Goal: Task Accomplishment & Management: Manage account settings

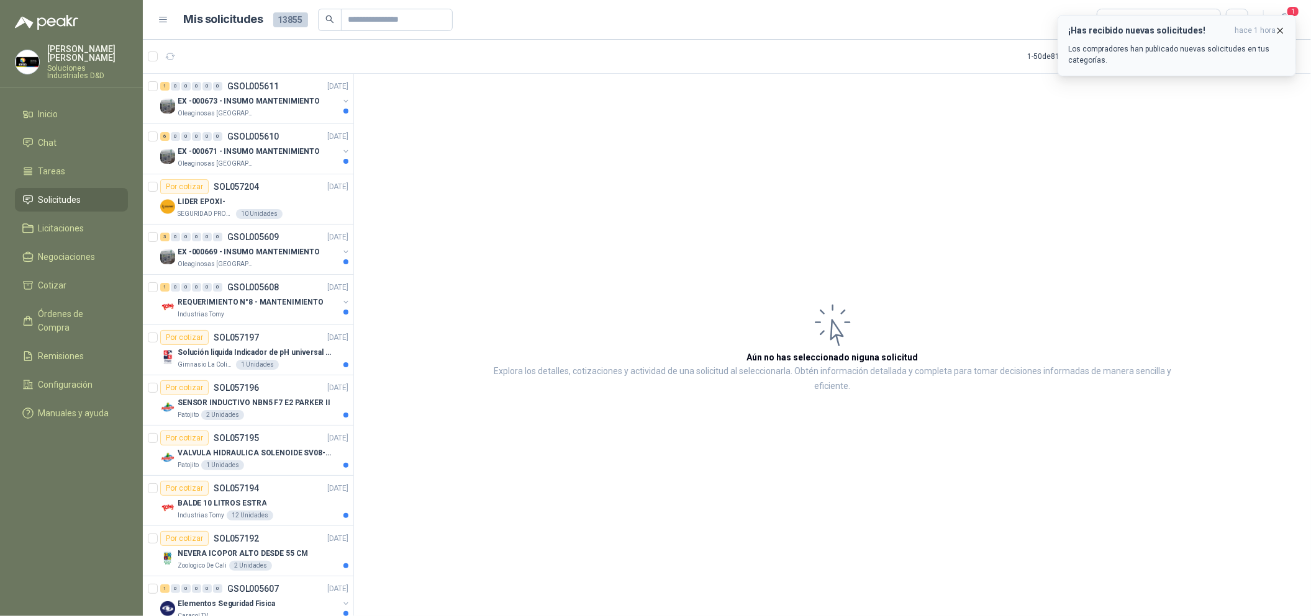
drag, startPoint x: 1276, startPoint y: 31, endPoint x: 1284, endPoint y: 17, distance: 15.9
click at [1278, 30] on icon "button" at bounding box center [1280, 30] width 11 height 11
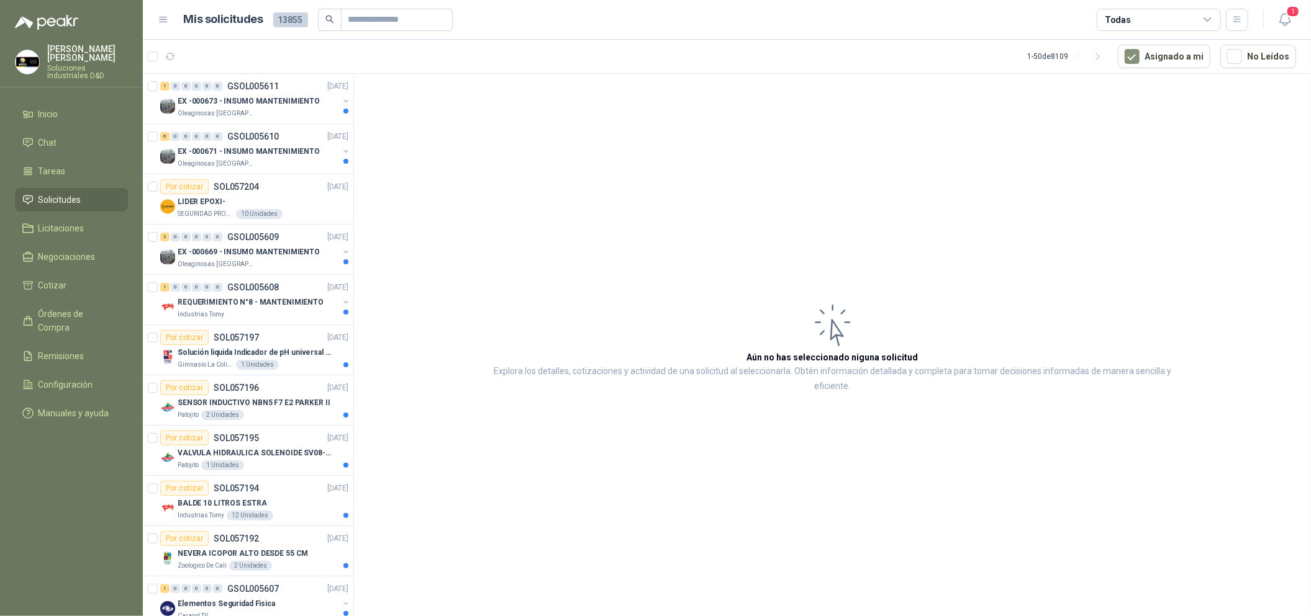
click at [1284, 17] on icon "button" at bounding box center [1285, 20] width 16 height 16
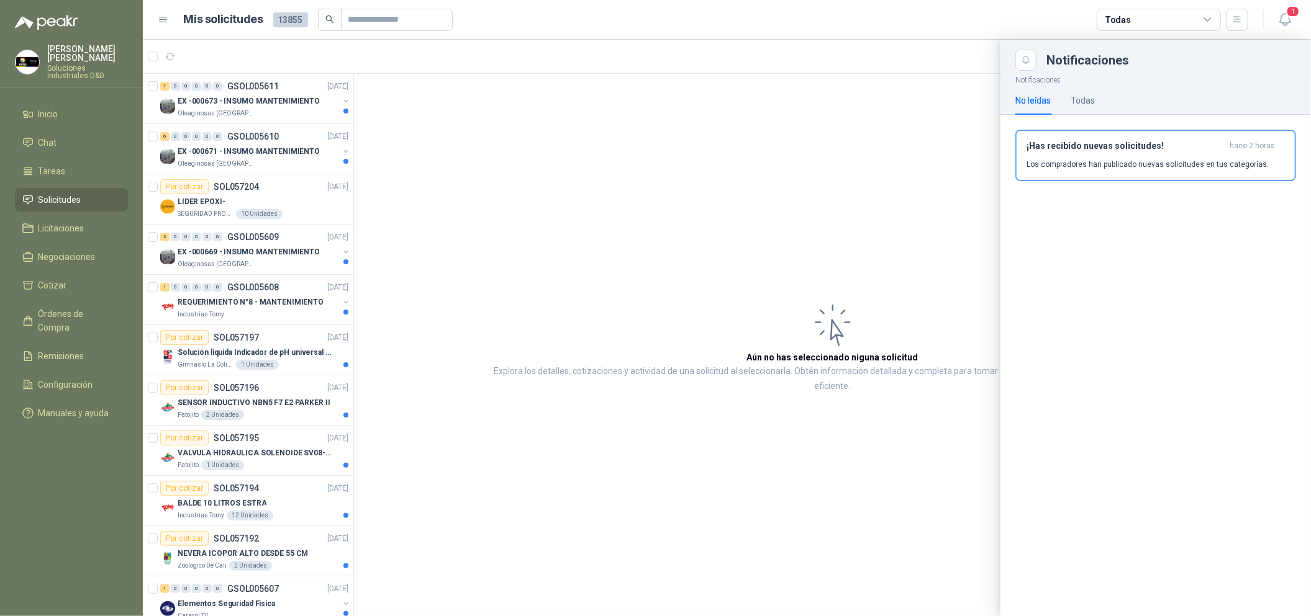
click at [1070, 105] on div "No leídas Todas" at bounding box center [1054, 100] width 79 height 29
click at [1087, 95] on div "Todas" at bounding box center [1082, 101] width 24 height 14
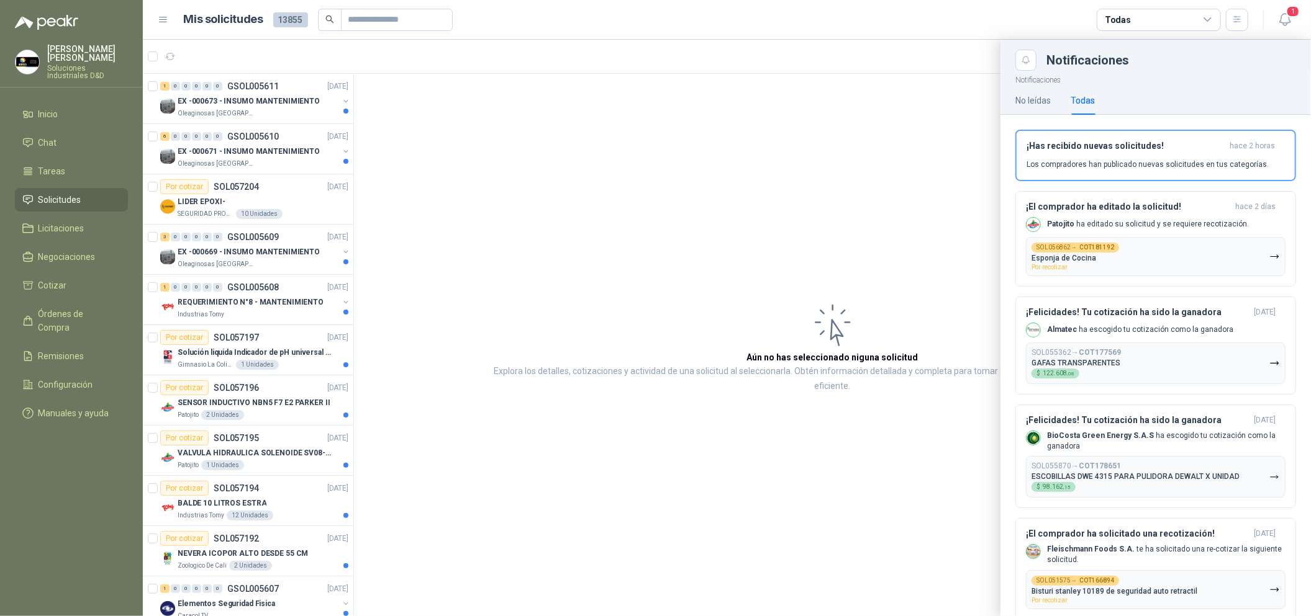
click at [1072, 92] on div "Todas" at bounding box center [1082, 100] width 24 height 29
click at [1077, 94] on div "Todas" at bounding box center [1082, 101] width 24 height 14
click at [1148, 219] on p "[PERSON_NAME] ha editado su solicitud y se requiere recotización." at bounding box center [1148, 224] width 202 height 11
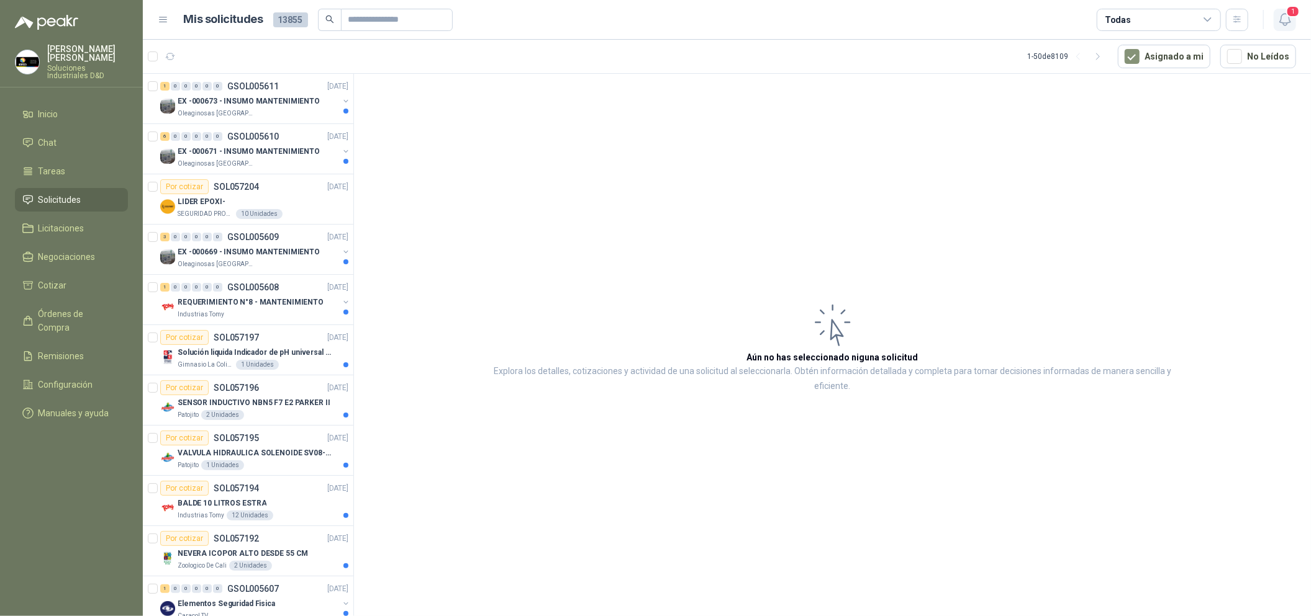
click at [1291, 20] on icon "button" at bounding box center [1285, 20] width 16 height 16
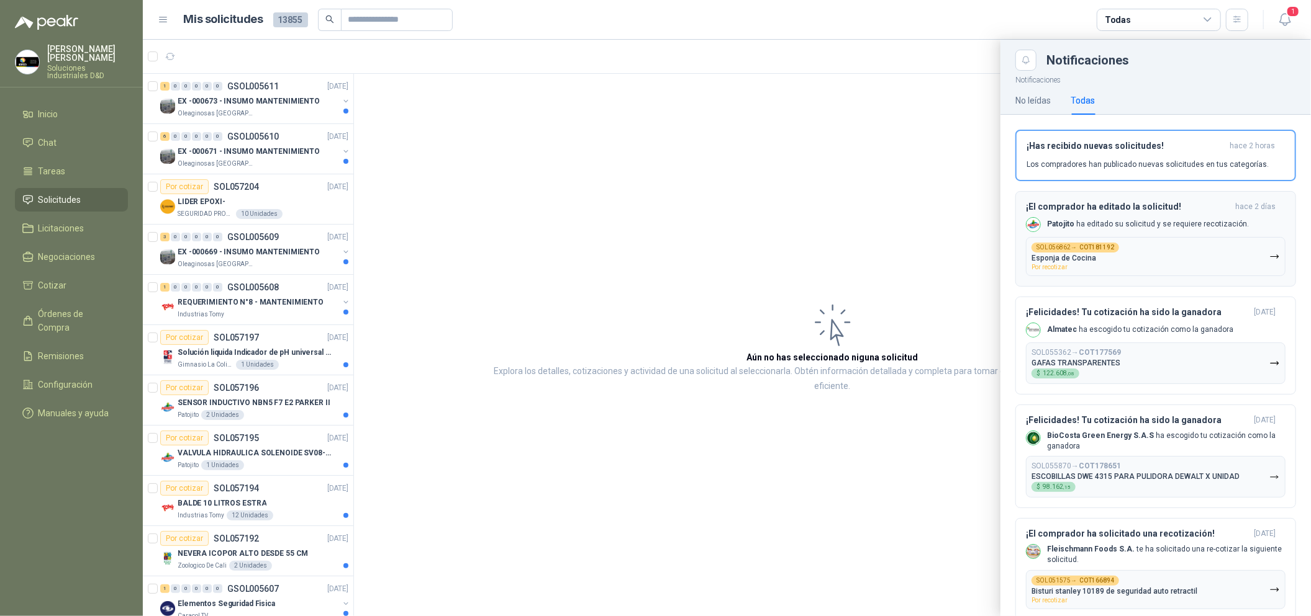
click at [1145, 253] on button "SOL056862 → COT181192 Esponja de Cocina Por recotizar" at bounding box center [1156, 256] width 260 height 39
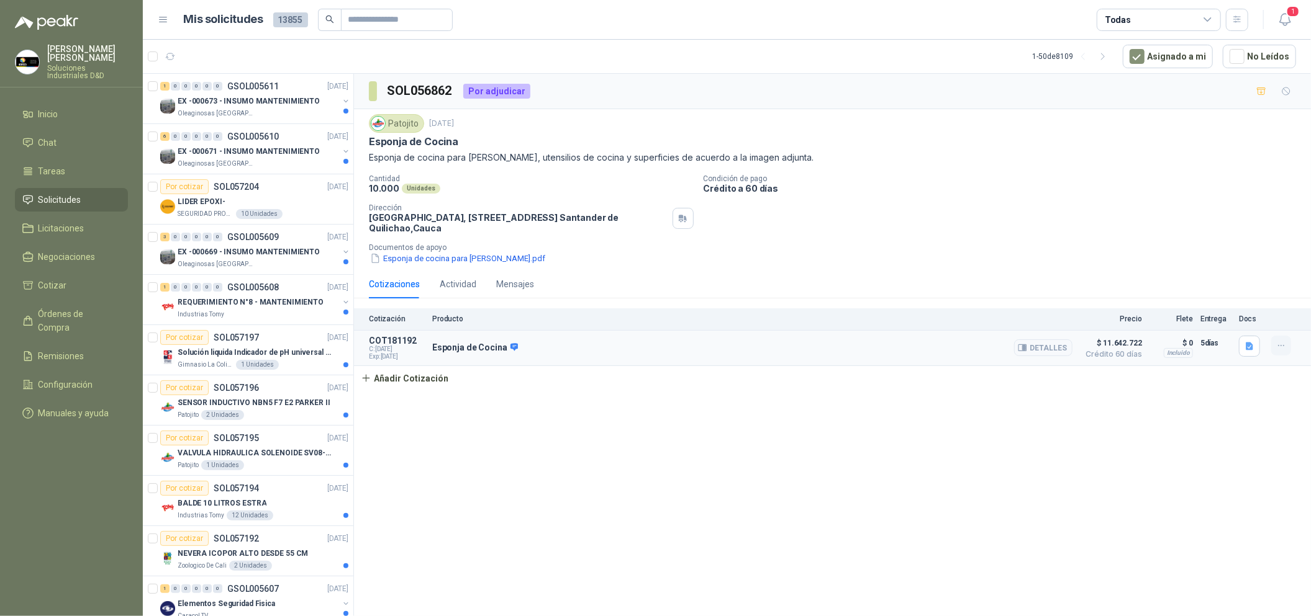
click at [1281, 346] on icon "button" at bounding box center [1281, 345] width 6 height 1
click at [1270, 296] on button "Editar" at bounding box center [1255, 298] width 99 height 20
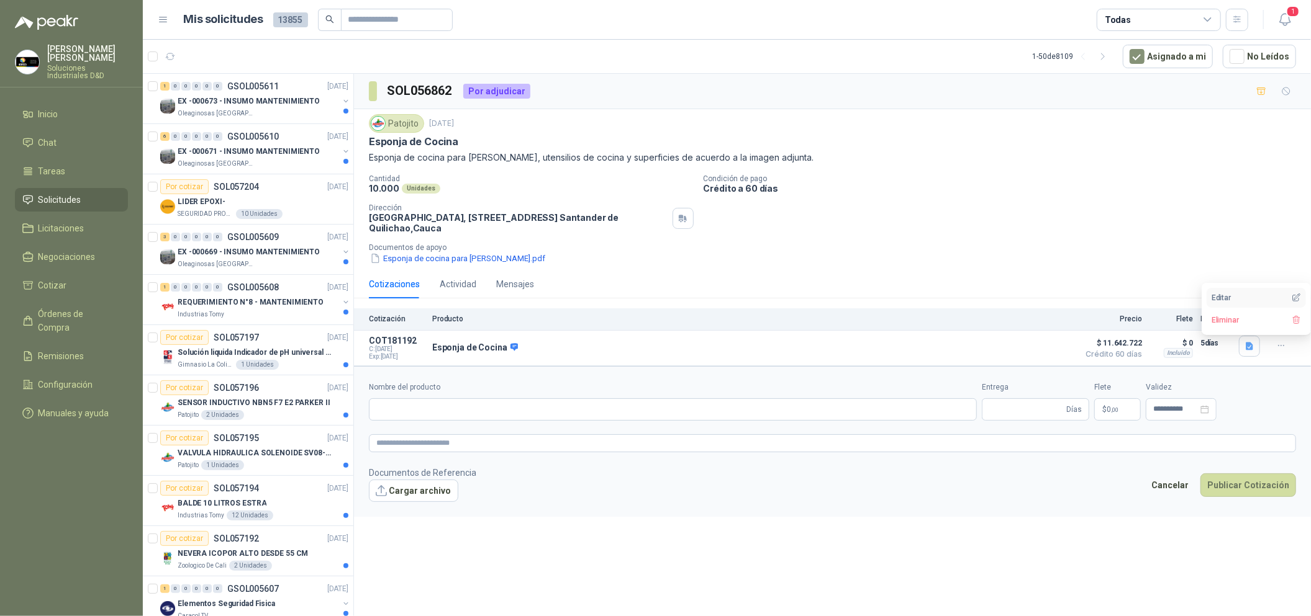
type input "**********"
type input "*"
type input "**********"
type textarea "**********"
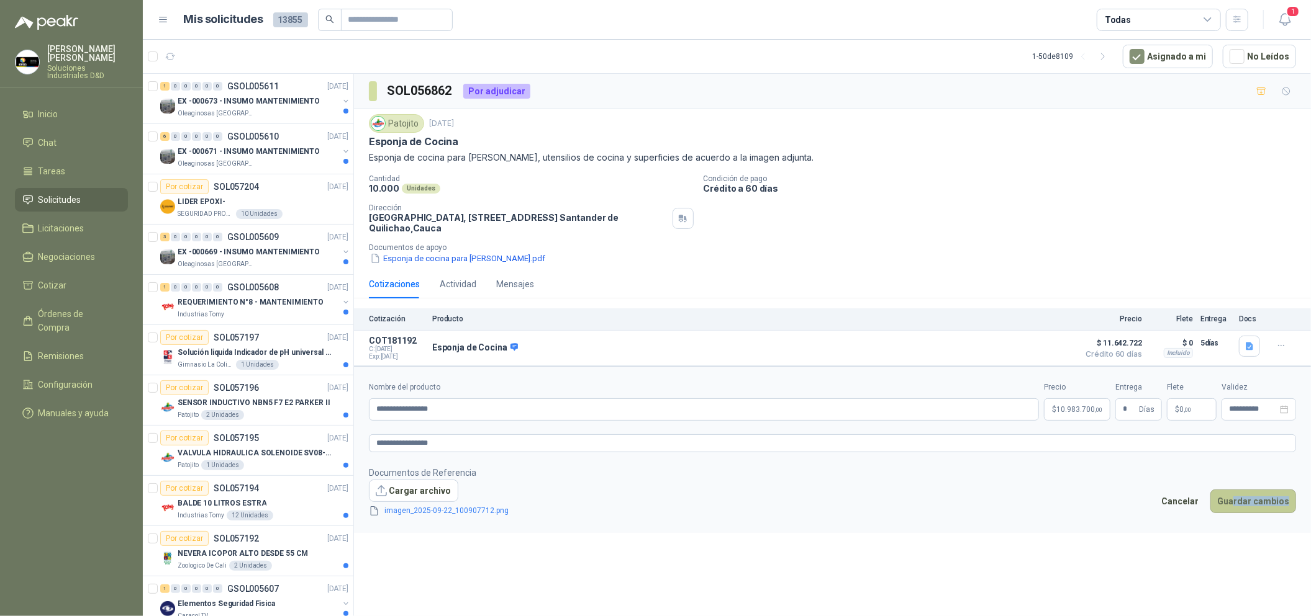
click at [1239, 493] on footer "Documentos de Referencia Cargar archivo imagen_2025-09-22_100907712.png Cancela…" at bounding box center [832, 492] width 927 height 52
click at [1244, 498] on button "Guardar cambios" at bounding box center [1253, 502] width 86 height 24
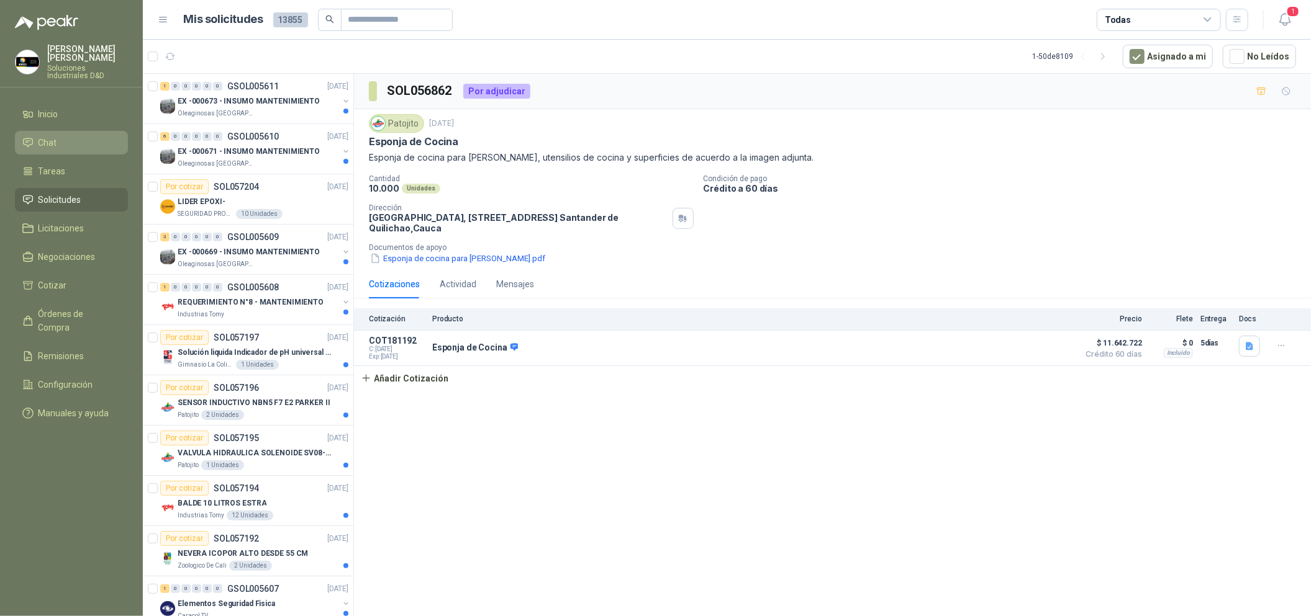
click at [65, 138] on li "Chat" at bounding box center [71, 143] width 98 height 14
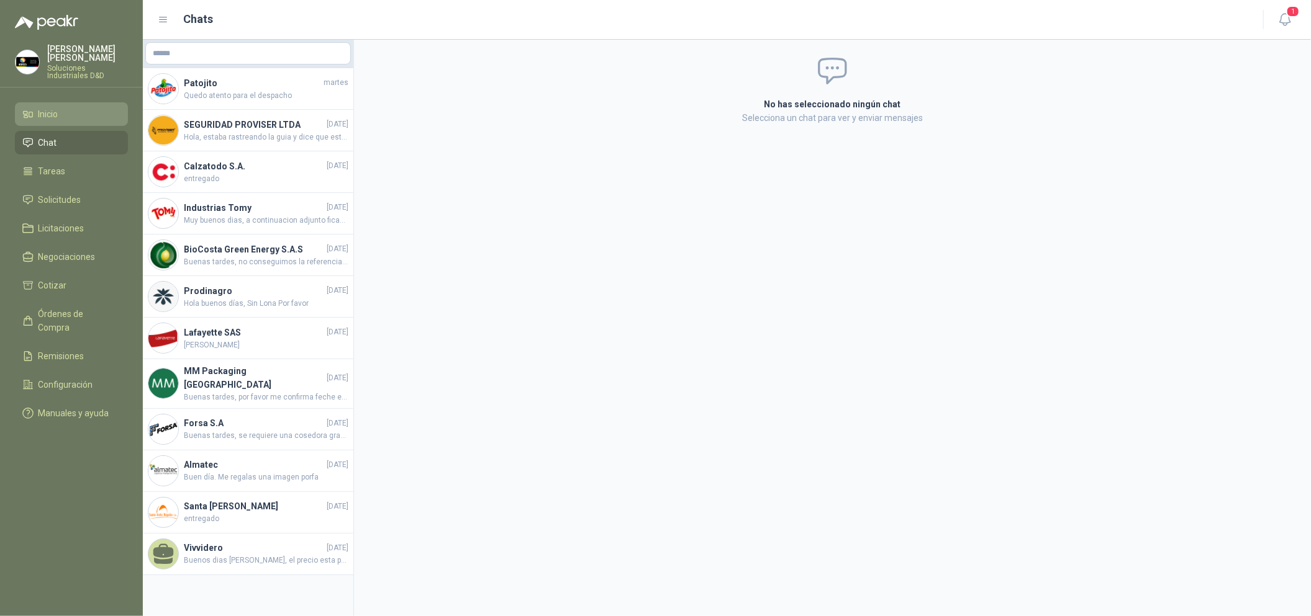
click at [45, 107] on span "Inicio" at bounding box center [48, 114] width 20 height 14
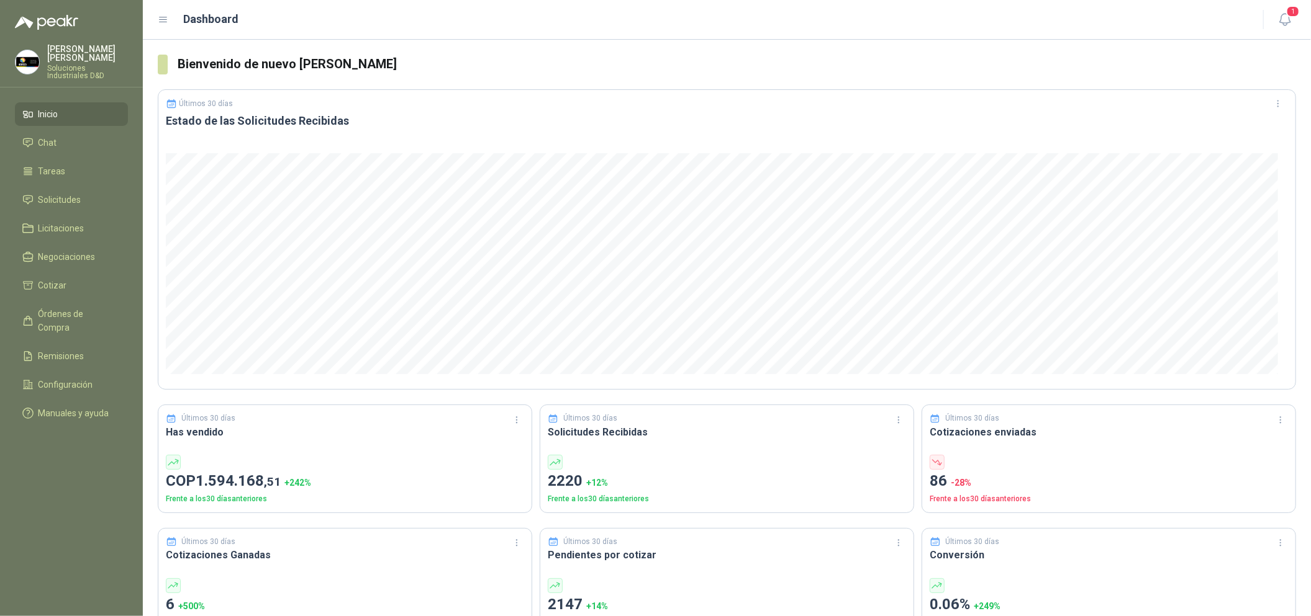
click at [48, 107] on span "Inicio" at bounding box center [48, 114] width 20 height 14
click at [55, 136] on span "Chat" at bounding box center [47, 143] width 19 height 14
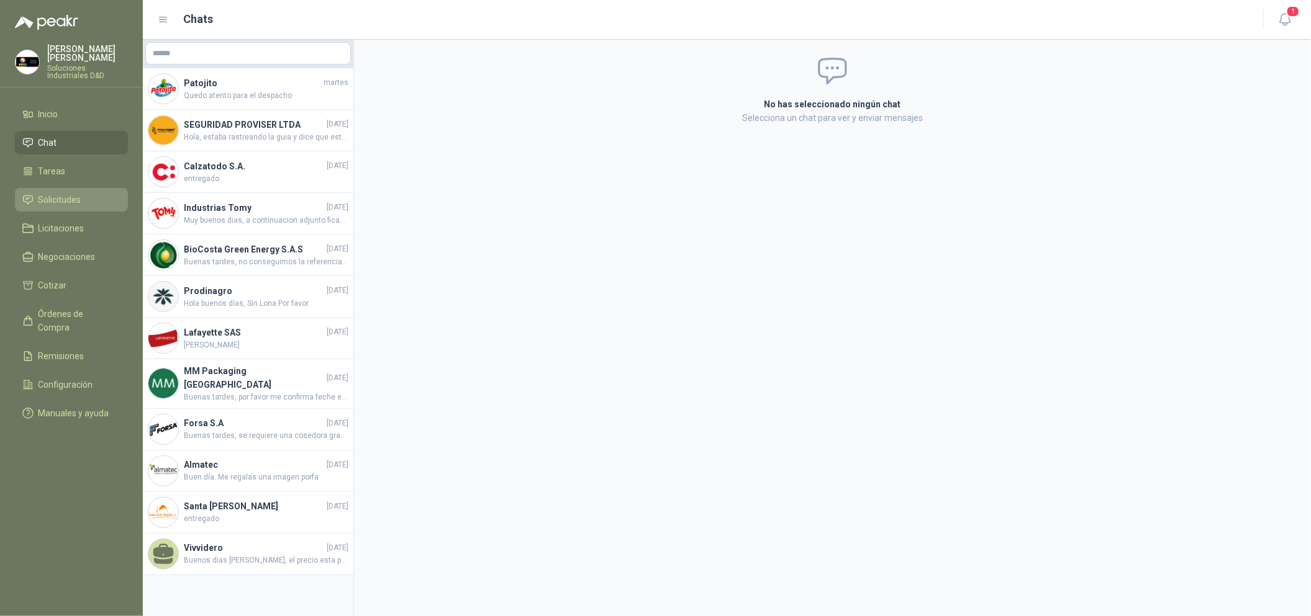
click at [90, 194] on li "Solicitudes" at bounding box center [71, 200] width 98 height 14
